Goal: Information Seeking & Learning: Learn about a topic

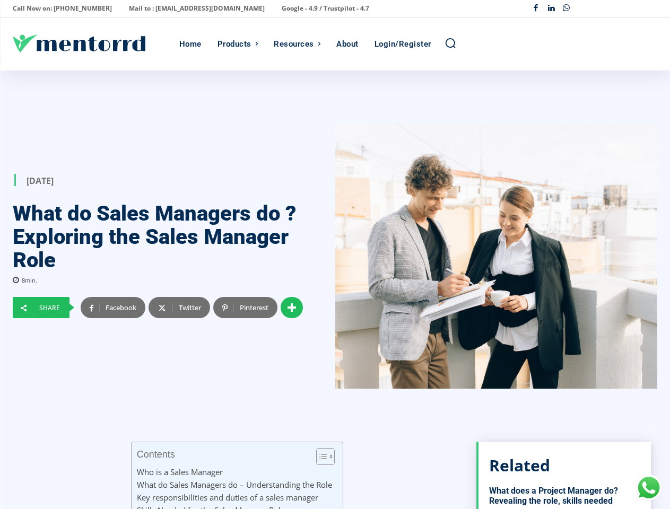
click at [335, 255] on div at bounding box center [496, 256] width 323 height 265
click at [59, 8] on p "Call Now on: [PHONE_NUMBER]" at bounding box center [62, 8] width 99 height 15
click at [168, 8] on p "Mail to : [EMAIL_ADDRESS][DOMAIN_NAME]" at bounding box center [197, 8] width 136 height 15
click at [282, 8] on p "Google - 4.9 / Trustpilot - 4.7" at bounding box center [326, 8] width 88 height 15
click at [593, 8] on div "Facebook Linkedin Whatsapp" at bounding box center [592, 8] width 129 height 15
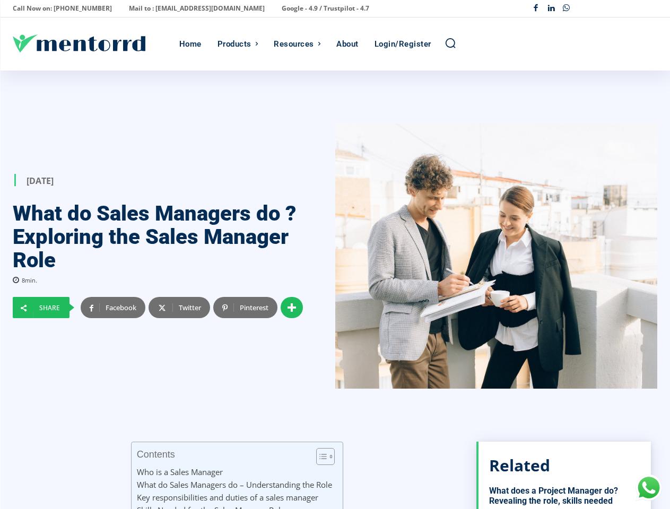
click at [238, 44] on div "Products" at bounding box center [235, 44] width 34 height 53
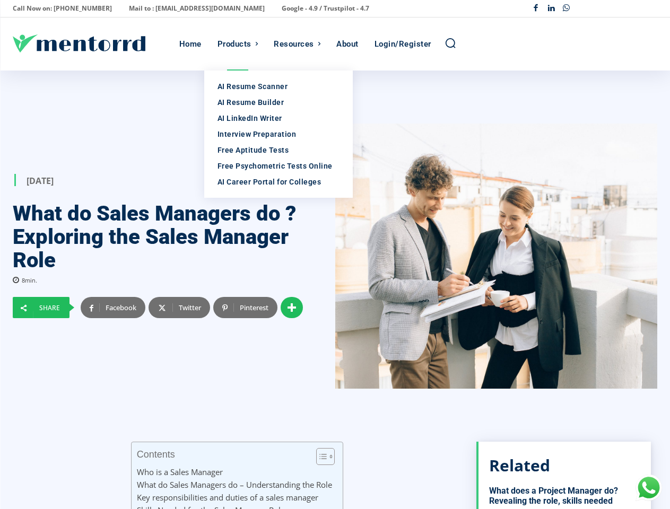
click at [297, 44] on div "Resources" at bounding box center [294, 44] width 40 height 53
click at [450, 44] on icon "Search" at bounding box center [451, 43] width 12 height 12
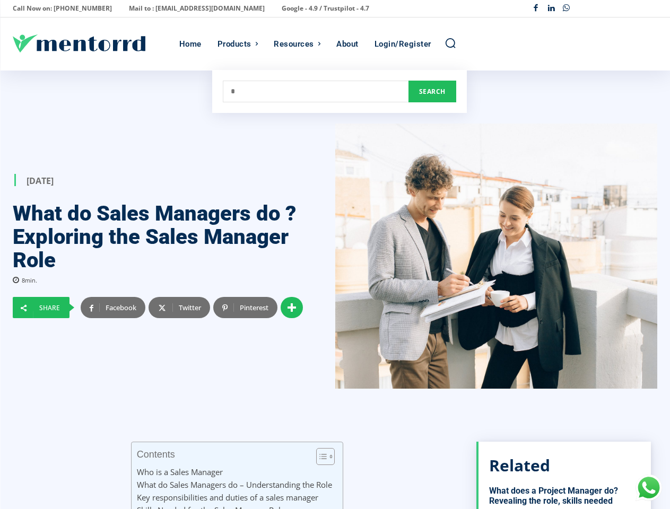
click at [335, 290] on div at bounding box center [496, 256] width 323 height 265
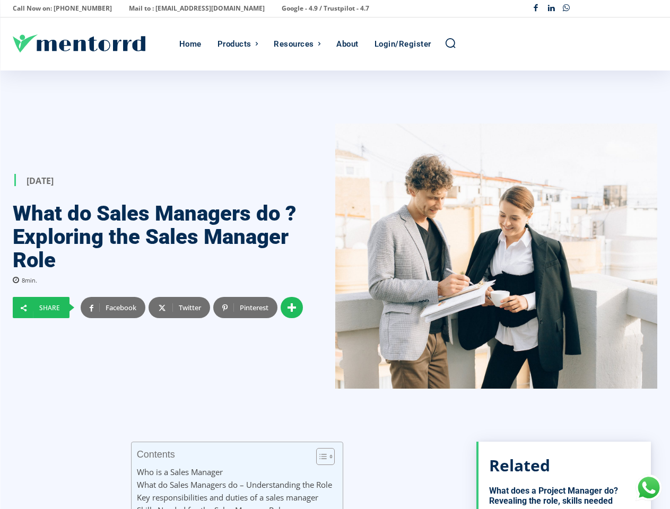
click at [335, 290] on div at bounding box center [496, 256] width 323 height 265
